Goal: Find specific page/section

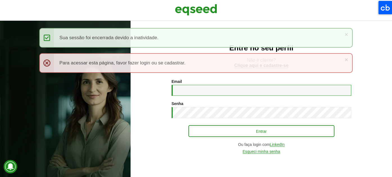
type input "**********"
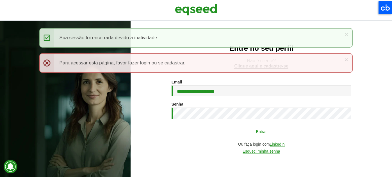
click at [242, 133] on button "Entrar" at bounding box center [261, 131] width 146 height 11
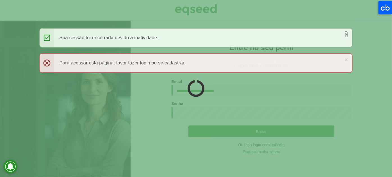
click at [345, 34] on link "×" at bounding box center [346, 34] width 3 height 6
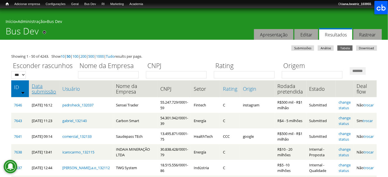
click at [48, 95] on link "Data submissão" at bounding box center [44, 88] width 25 height 11
